Goal: Information Seeking & Learning: Learn about a topic

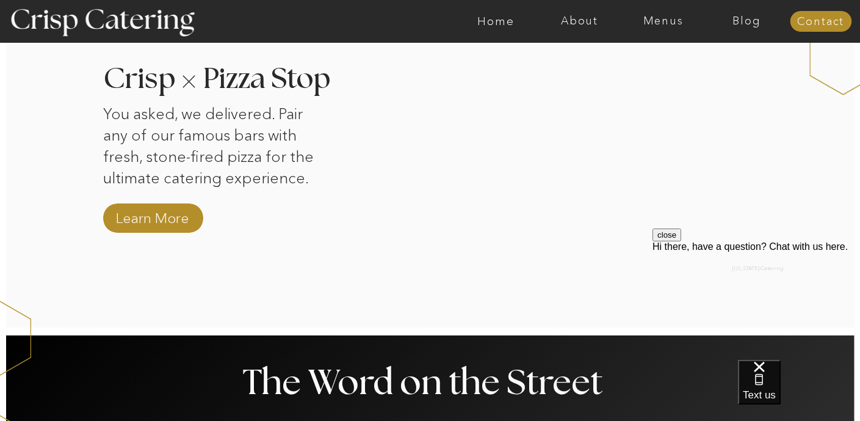
scroll to position [1218, 0]
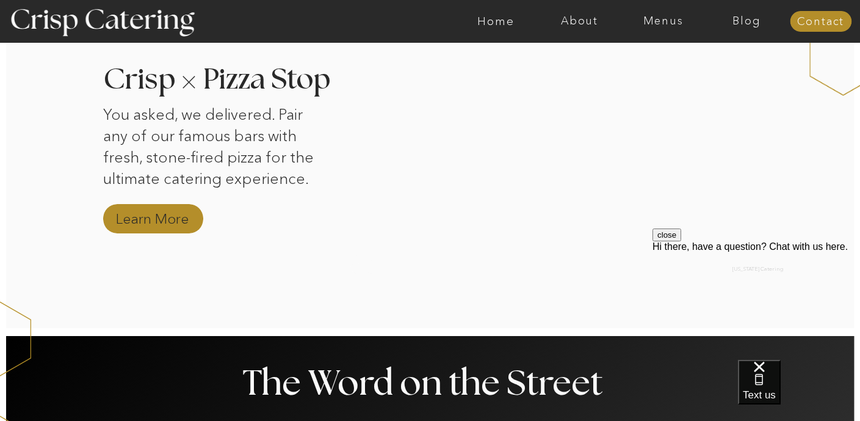
click at [176, 215] on nav "Learn More" at bounding box center [153, 219] width 82 height 21
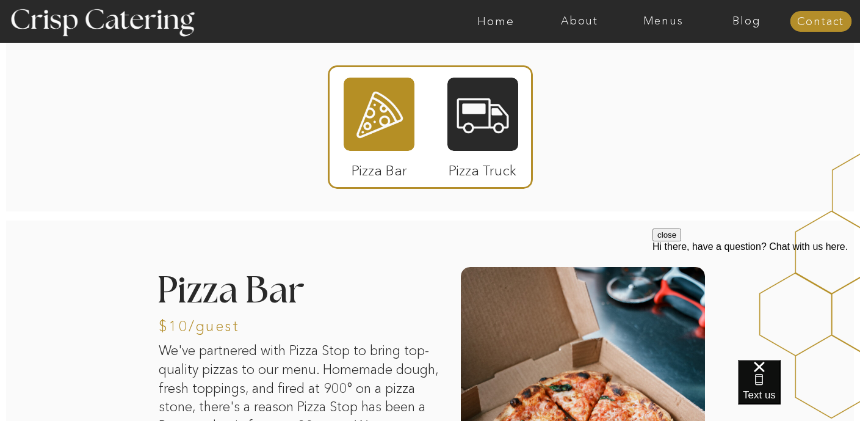
scroll to position [2, 0]
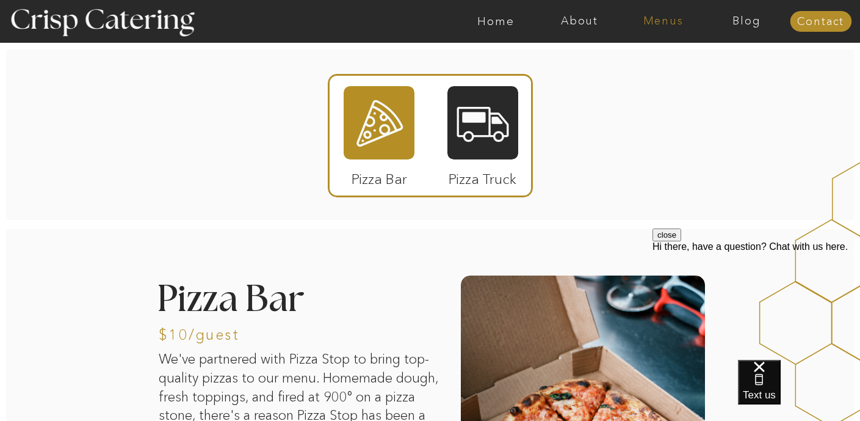
click at [659, 20] on nav "Menus" at bounding box center [664, 21] width 84 height 12
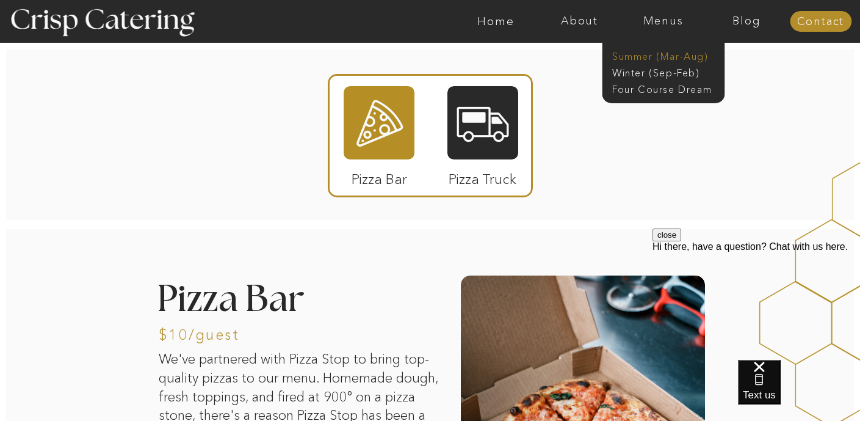
click at [664, 54] on nav "Summer (Mar-Aug)" at bounding box center [667, 55] width 109 height 12
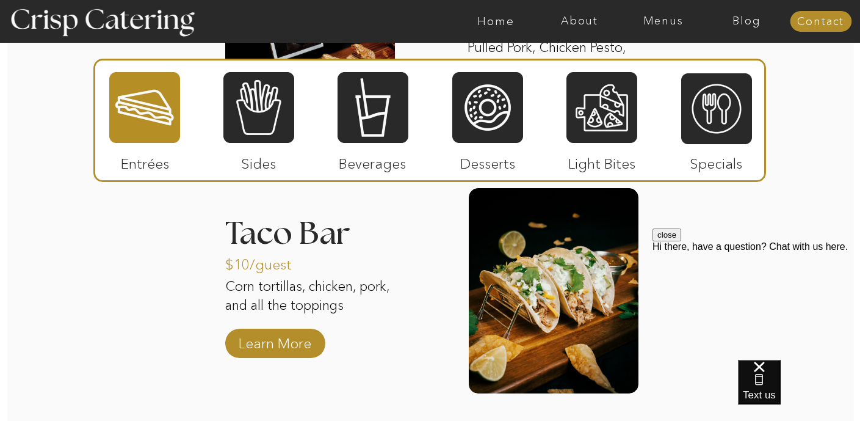
scroll to position [1424, 0]
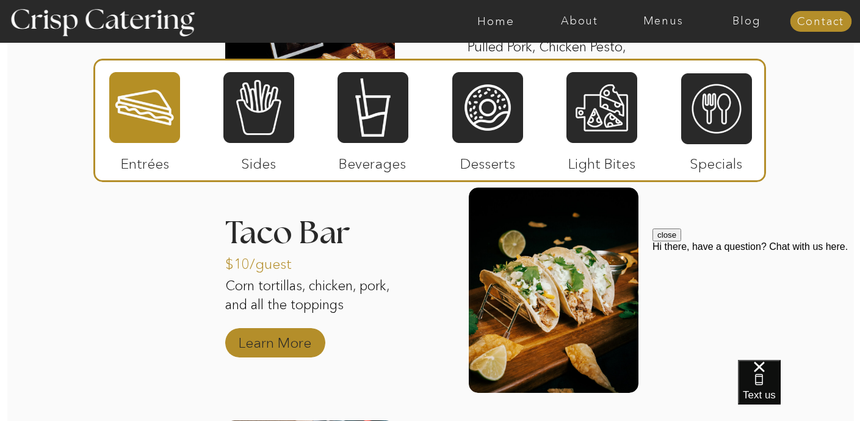
click at [278, 346] on p "Learn More" at bounding box center [275, 339] width 81 height 35
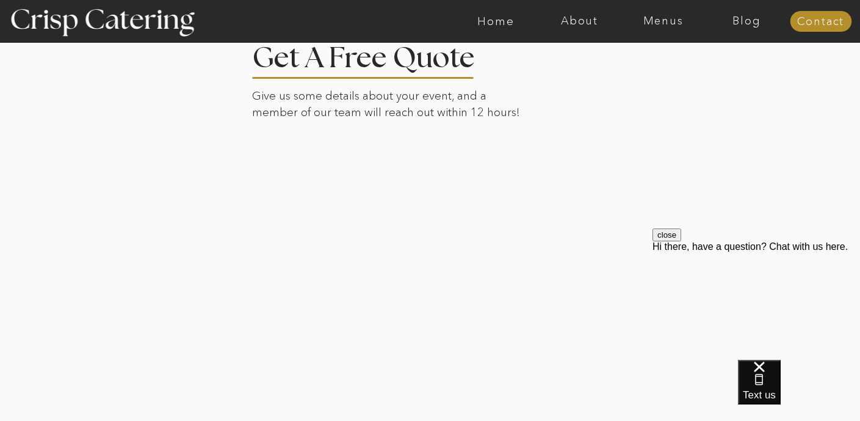
scroll to position [2495, 0]
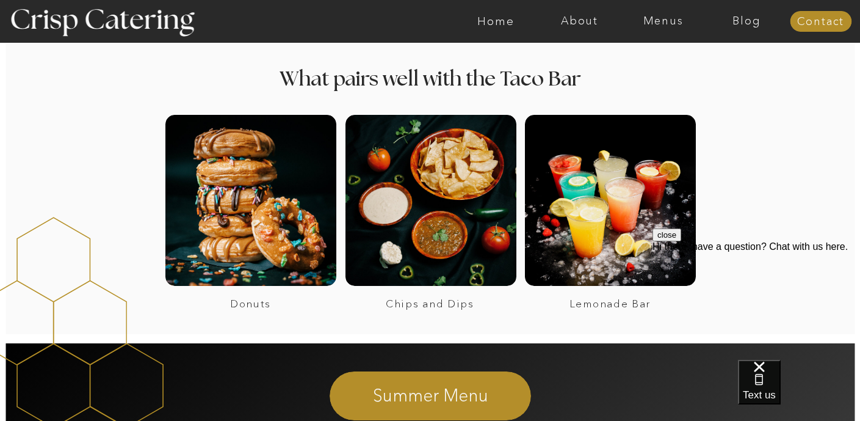
scroll to position [880, 0]
